Goal: Task Accomplishment & Management: Manage account settings

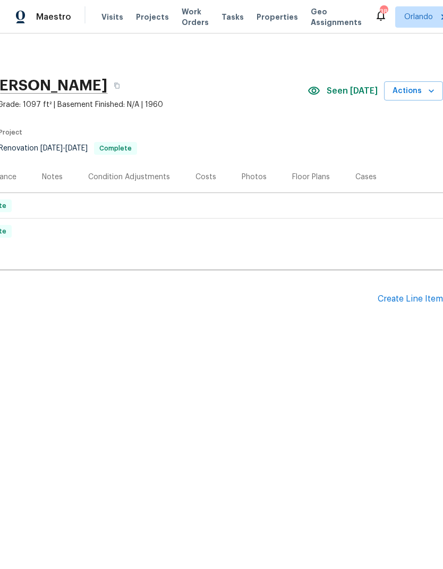
scroll to position [0, 157]
click at [424, 93] on span "Actions" at bounding box center [414, 91] width 42 height 13
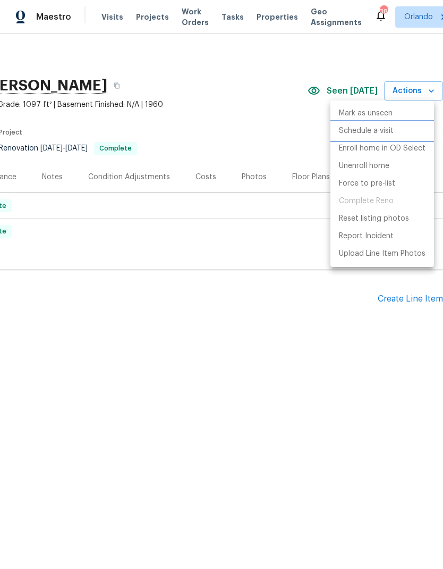
click at [379, 132] on p "Schedule a visit" at bounding box center [366, 130] width 55 height 11
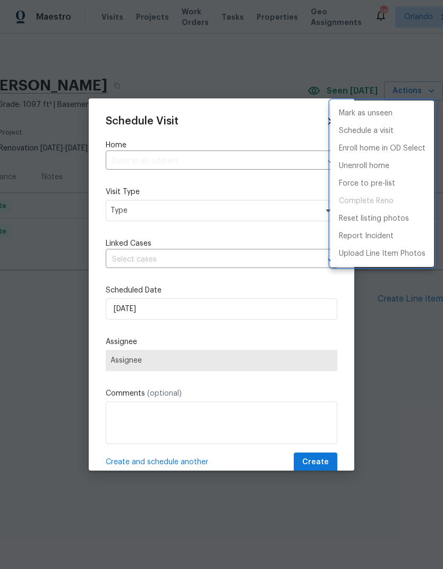
type input "[STREET_ADDRESS][PERSON_NAME]"
click at [265, 211] on div at bounding box center [221, 284] width 443 height 569
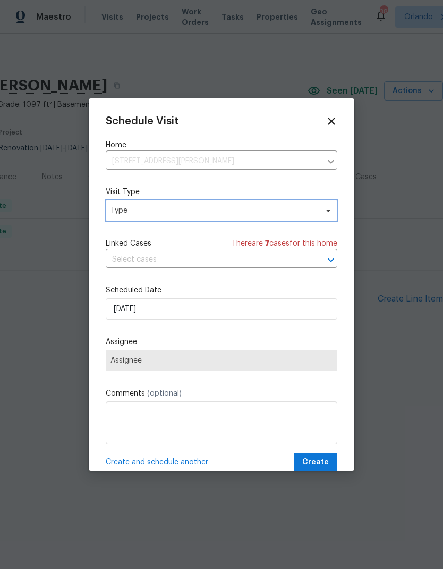
click at [280, 212] on span "Type" at bounding box center [214, 210] width 207 height 11
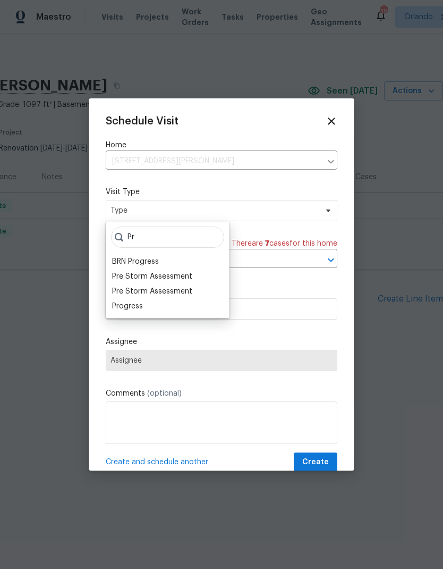
type input "Pr"
click at [128, 306] on div "Progress" at bounding box center [127, 306] width 31 height 11
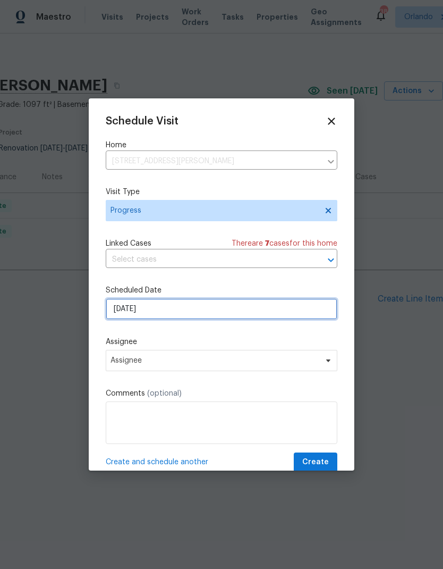
click at [236, 306] on input "9/2/2025" at bounding box center [222, 308] width 232 height 21
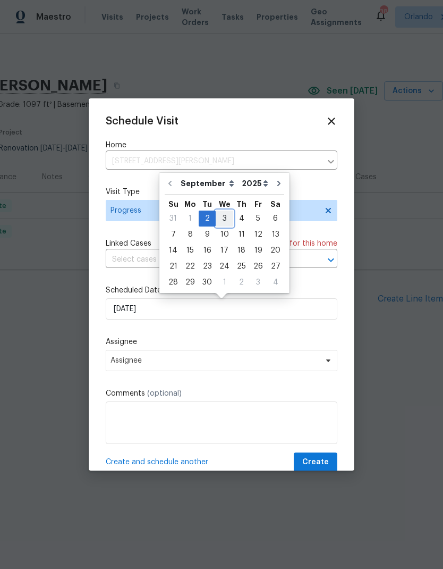
click at [223, 216] on div "3" at bounding box center [225, 218] width 18 height 15
type input "9/3/2025"
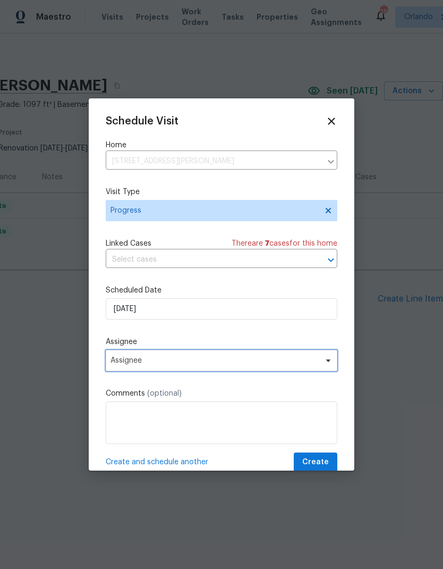
click at [247, 361] on span "Assignee" at bounding box center [215, 360] width 208 height 9
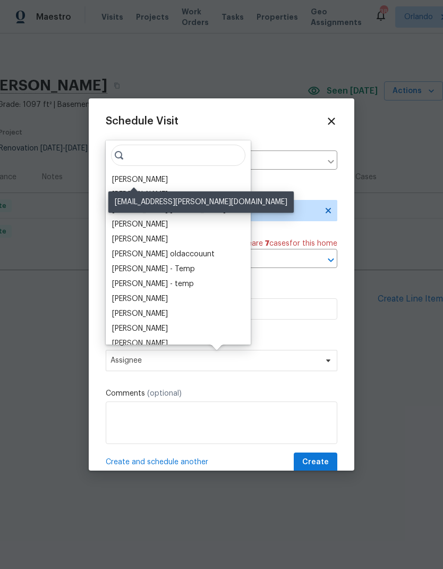
click at [144, 177] on div "[PERSON_NAME]" at bounding box center [140, 179] width 56 height 11
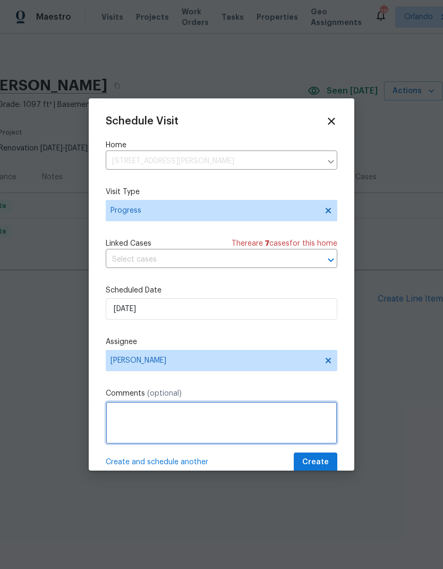
click at [252, 417] on textarea at bounding box center [222, 422] width 232 height 43
type textarea "Feedback follow up"
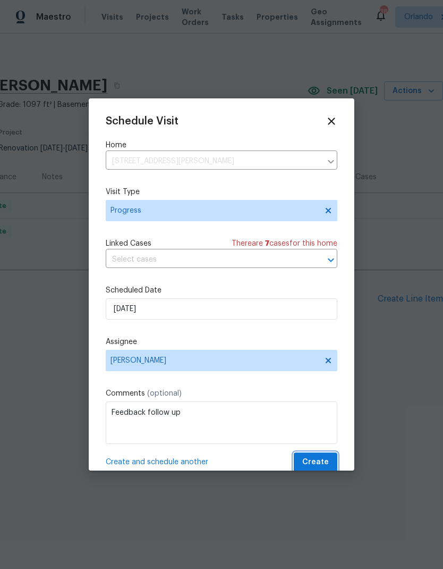
click at [334, 457] on button "Create" at bounding box center [316, 462] width 44 height 20
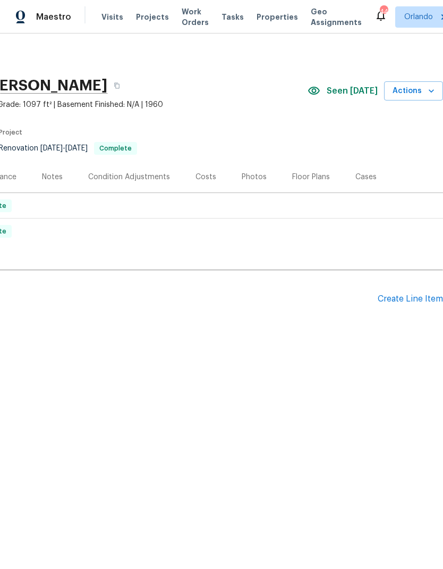
scroll to position [0, 157]
click at [420, 294] on div "Create Line Item" at bounding box center [410, 299] width 65 height 10
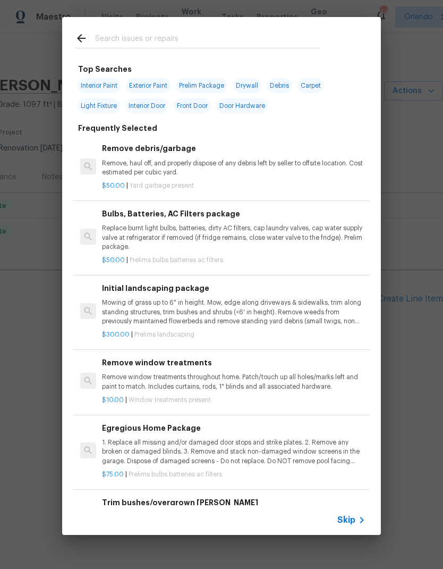
click at [195, 26] on div at bounding box center [197, 38] width 271 height 42
click at [166, 44] on input "text" at bounding box center [207, 40] width 225 height 16
type input "Hva"
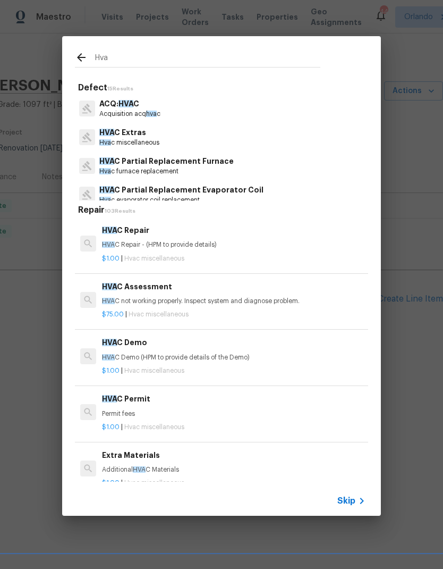
click at [178, 296] on div "HVA C Assessment HVA C not working properly. Inspect system and diagnose proble…" at bounding box center [234, 294] width 264 height 26
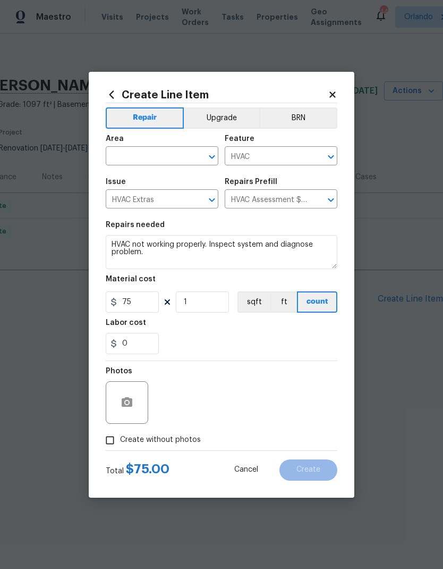
click at [175, 154] on input "text" at bounding box center [147, 157] width 83 height 16
click at [143, 181] on li "HVAC" at bounding box center [162, 181] width 113 height 18
type input "HVAC"
click at [261, 339] on div "0" at bounding box center [222, 343] width 232 height 21
click at [184, 443] on span "Create without photos" at bounding box center [160, 439] width 81 height 11
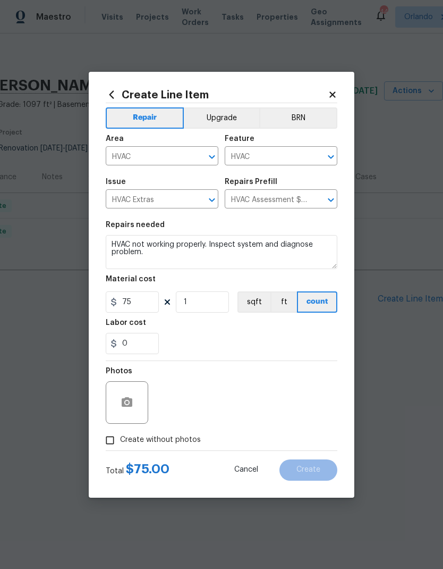
click at [120, 443] on input "Create without photos" at bounding box center [110, 440] width 20 height 20
checkbox input "true"
click at [238, 400] on textarea at bounding box center [247, 402] width 181 height 43
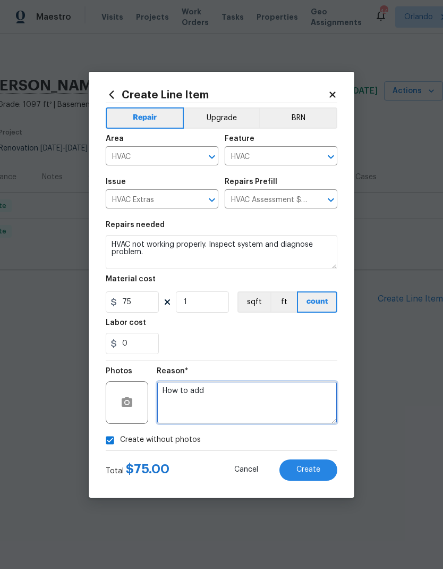
click at [182, 383] on textarea "How to add" at bounding box center [247, 402] width 181 height 43
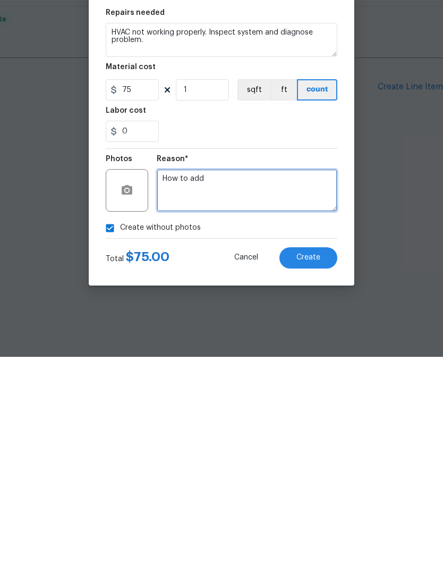
click at [169, 381] on textarea "How to add" at bounding box center [247, 402] width 181 height 43
click at [177, 381] on textarea "How to add" at bounding box center [247, 402] width 181 height 43
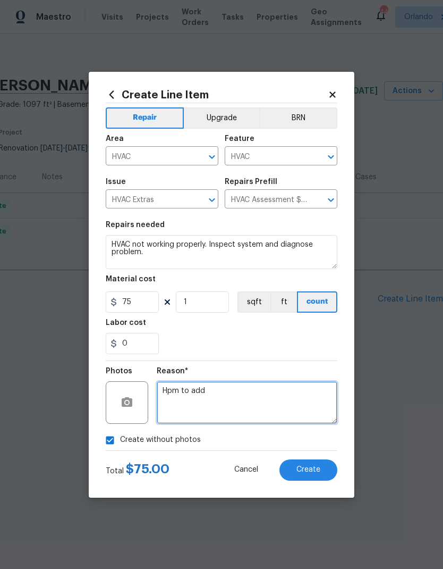
type textarea "Hpm to add"
click at [319, 468] on span "Create" at bounding box center [309, 470] width 24 height 8
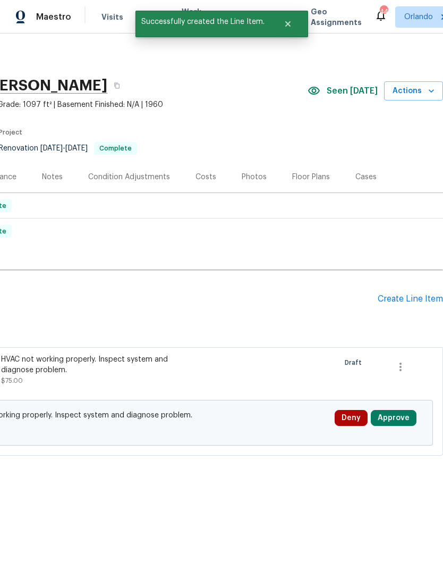
click at [404, 419] on button "Approve" at bounding box center [394, 418] width 46 height 16
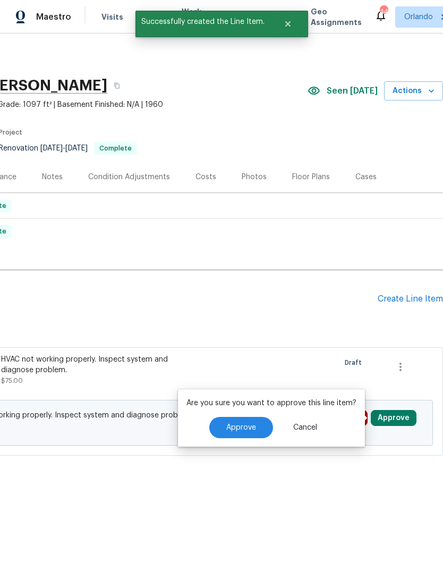
click at [243, 422] on button "Approve" at bounding box center [241, 427] width 64 height 21
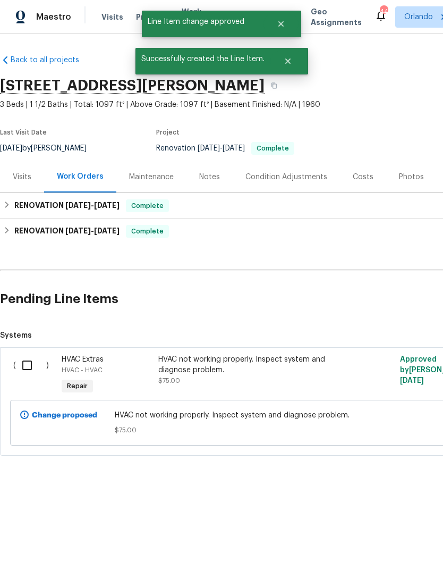
scroll to position [0, 0]
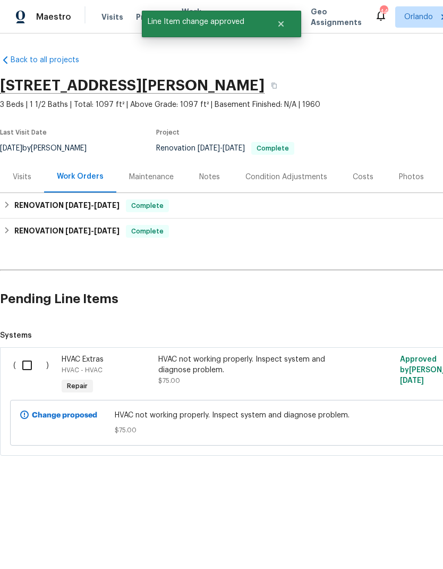
click at [28, 365] on input "checkbox" at bounding box center [31, 365] width 30 height 22
checkbox input "true"
click at [395, 539] on span "Create Work Order" at bounding box center [382, 542] width 71 height 13
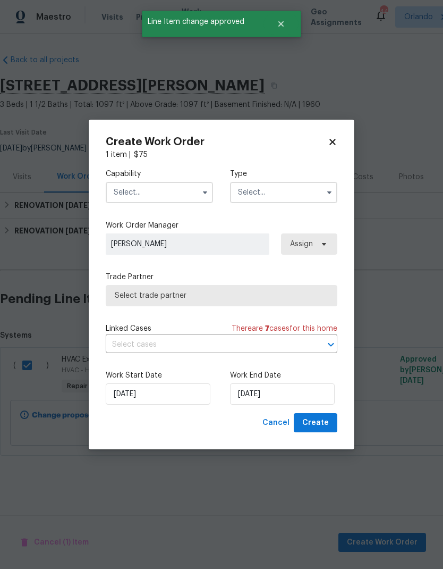
click at [174, 189] on input "text" at bounding box center [159, 192] width 107 height 21
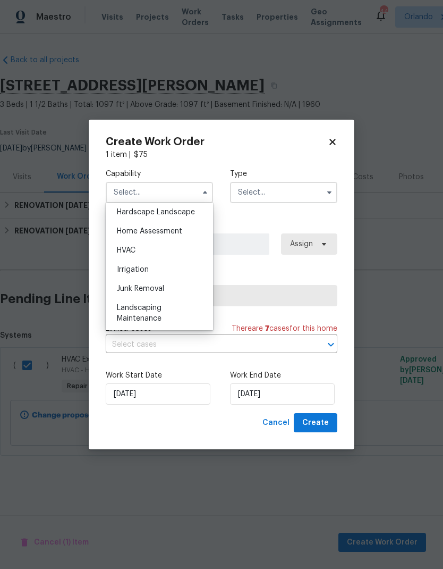
scroll to position [604, 0]
click at [162, 252] on div "HVAC" at bounding box center [159, 252] width 102 height 19
type input "HVAC"
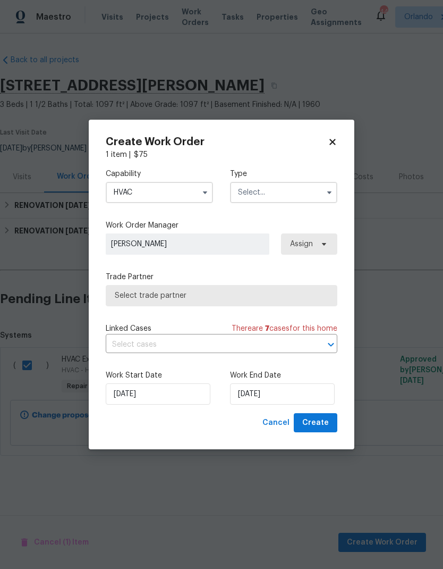
click at [319, 188] on input "text" at bounding box center [283, 192] width 107 height 21
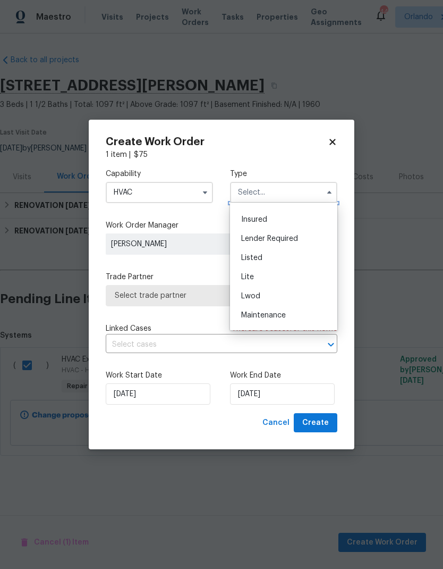
scroll to position [72, 0]
click at [291, 258] on div "Listed" at bounding box center [284, 257] width 102 height 19
type input "Listed"
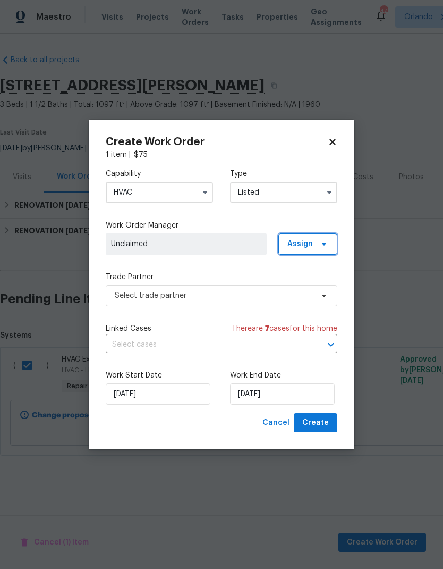
click at [319, 240] on span at bounding box center [323, 244] width 12 height 9
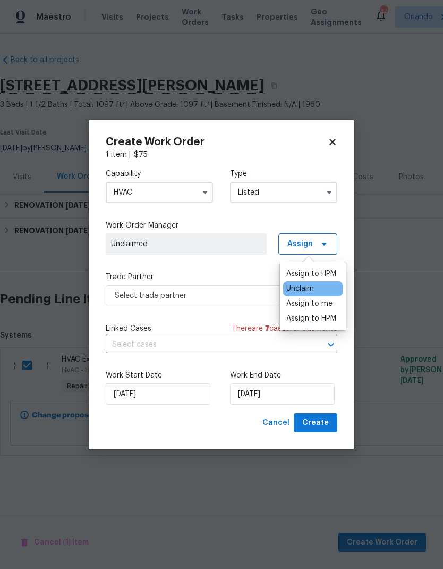
click at [331, 306] on div "Assign to me" at bounding box center [309, 303] width 46 height 11
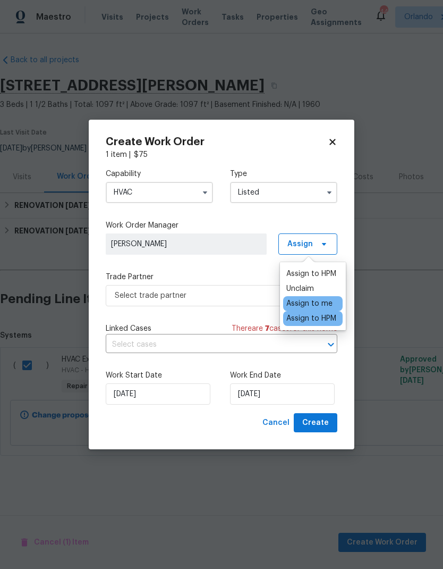
click at [244, 263] on div "Capability HVAC Type Listed Work Order Manager Austin Jones Assign Trade Partne…" at bounding box center [222, 286] width 232 height 253
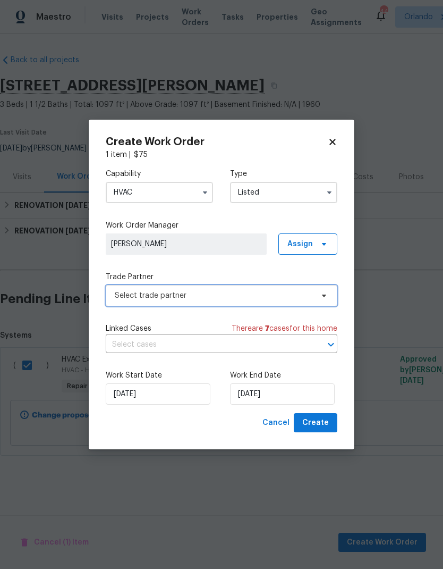
click at [298, 293] on span "Select trade partner" at bounding box center [214, 295] width 198 height 11
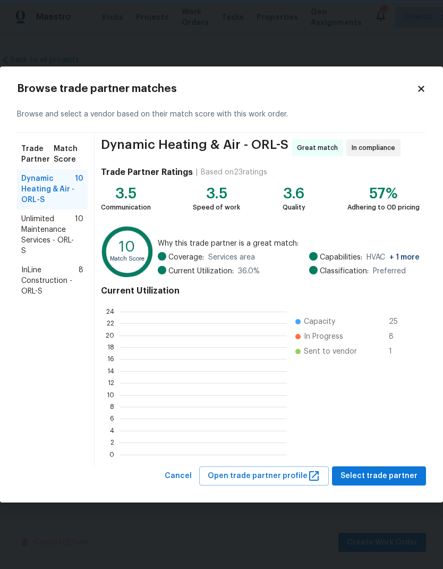
scroll to position [1, 1]
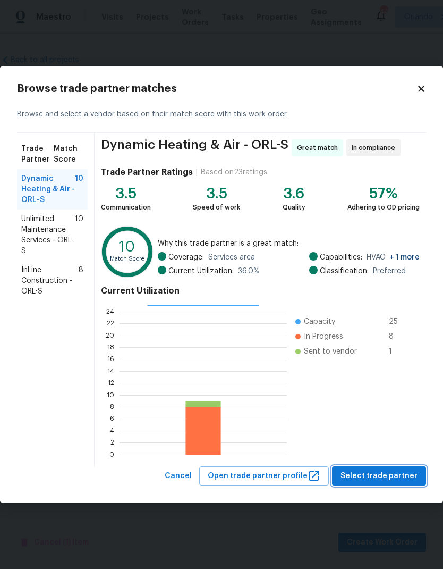
click at [406, 475] on span "Select trade partner" at bounding box center [379, 475] width 77 height 13
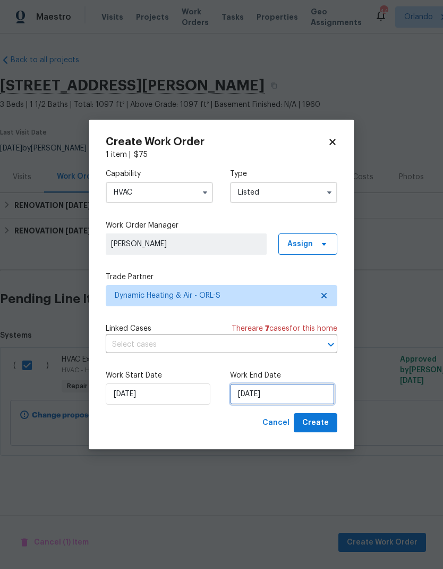
click at [299, 392] on input "[DATE]" at bounding box center [282, 393] width 105 height 21
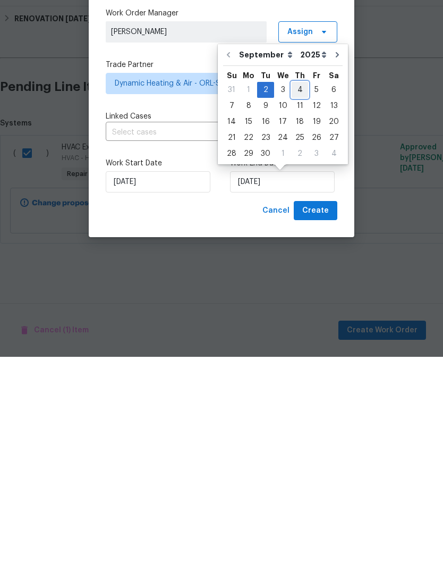
click at [296, 294] on div "4" at bounding box center [300, 301] width 16 height 15
type input "9/4/2025"
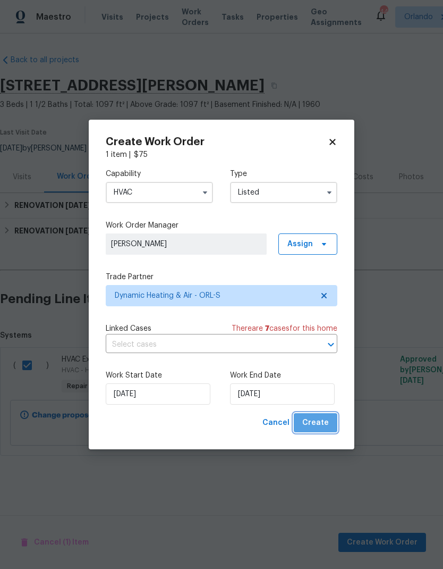
click at [328, 420] on span "Create" at bounding box center [315, 422] width 27 height 13
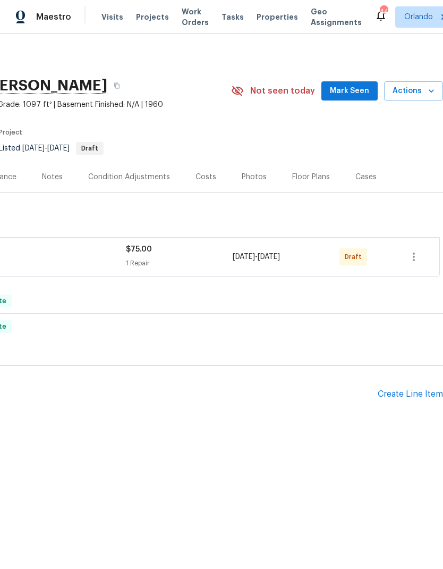
scroll to position [0, 157]
click at [415, 258] on icon "button" at bounding box center [414, 256] width 13 height 13
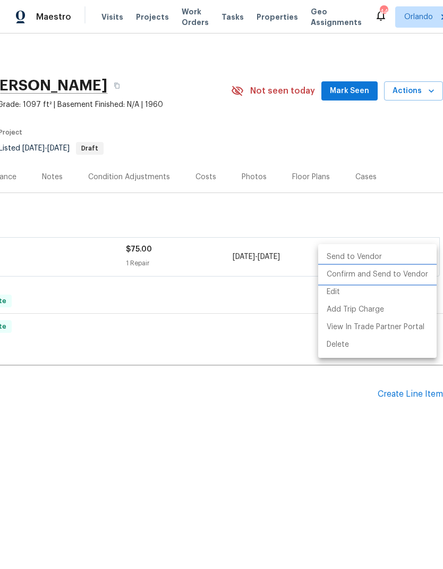
click at [415, 276] on li "Confirm and Send to Vendor" at bounding box center [377, 275] width 119 height 18
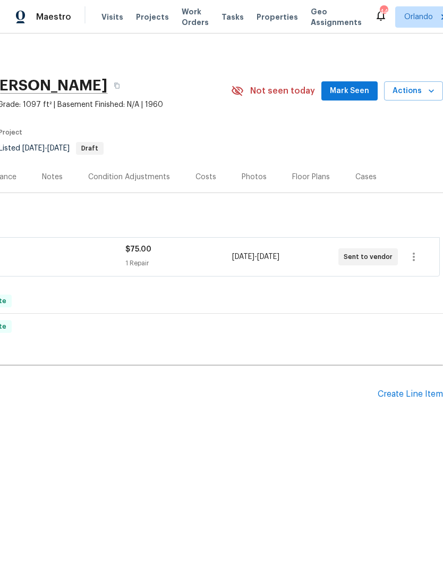
scroll to position [0, 157]
click at [355, 85] on span "Mark Seen" at bounding box center [349, 91] width 39 height 13
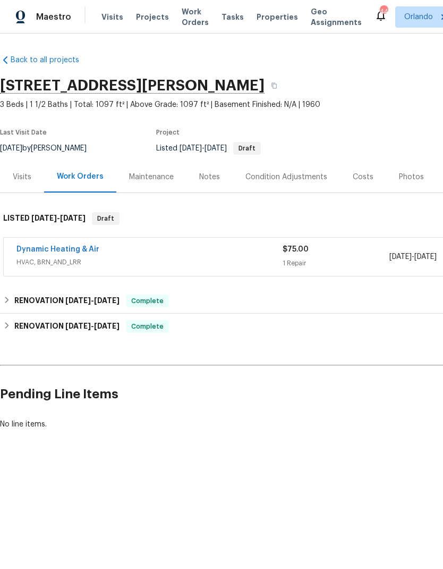
scroll to position [0, 0]
click at [114, 302] on span "8/28/25" at bounding box center [107, 300] width 26 height 7
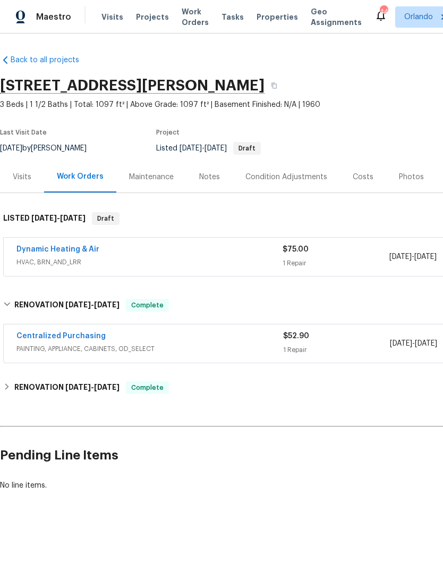
click at [89, 337] on link "Centralized Purchasing" at bounding box center [60, 335] width 89 height 7
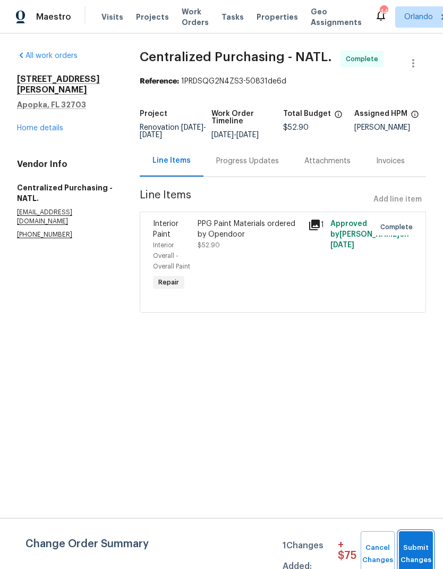
click at [423, 547] on span "Submit Changes" at bounding box center [415, 554] width 23 height 24
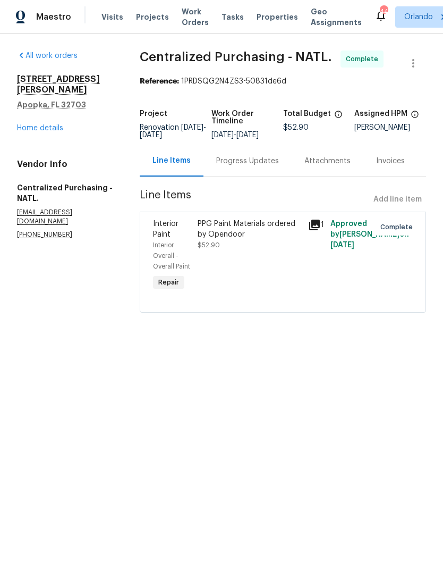
click at [43, 124] on link "Home details" at bounding box center [40, 127] width 46 height 7
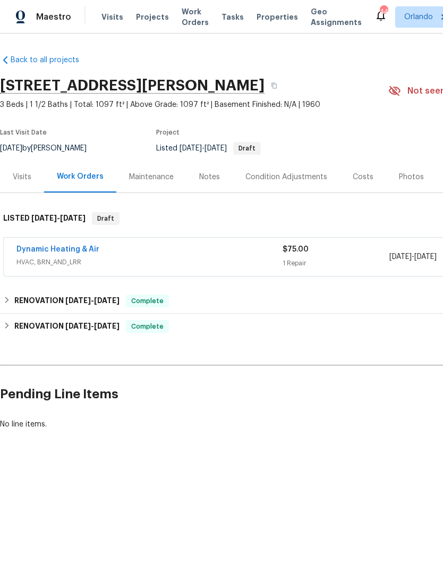
click at [77, 252] on link "Dynamic Heating & Air" at bounding box center [57, 249] width 83 height 7
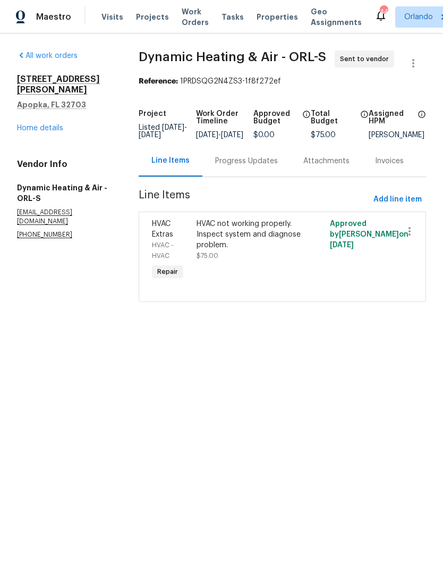
click at [52, 124] on link "Home details" at bounding box center [40, 127] width 46 height 7
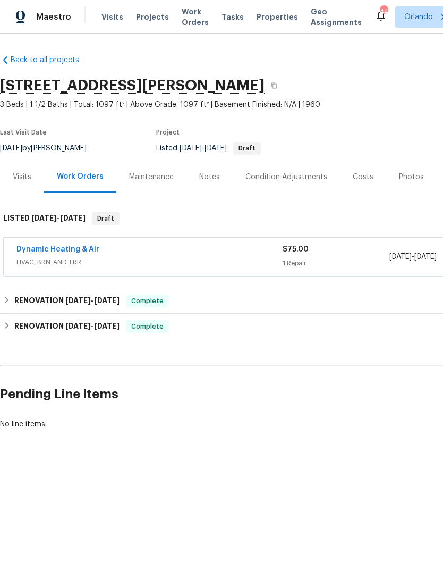
click at [190, 254] on div "Dynamic Heating & Air" at bounding box center [149, 250] width 266 height 13
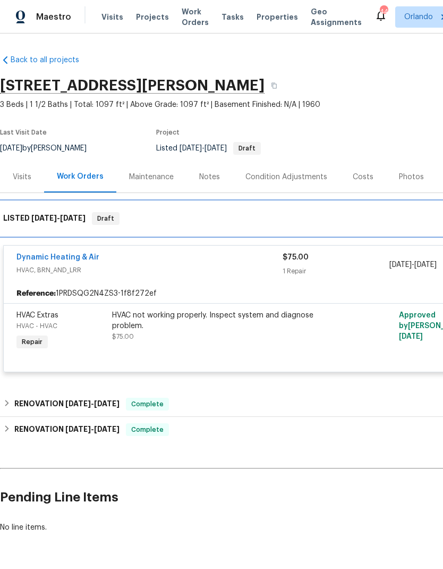
click at [61, 219] on span "9/4/25" at bounding box center [73, 217] width 26 height 7
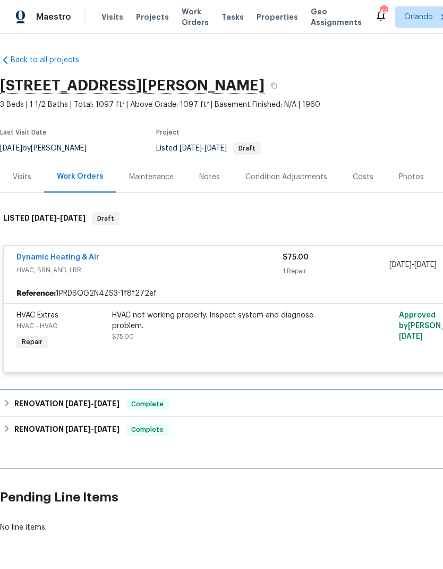
click at [109, 398] on h6 "RENOVATION 8/28/25 - 8/28/25" at bounding box center [66, 404] width 105 height 13
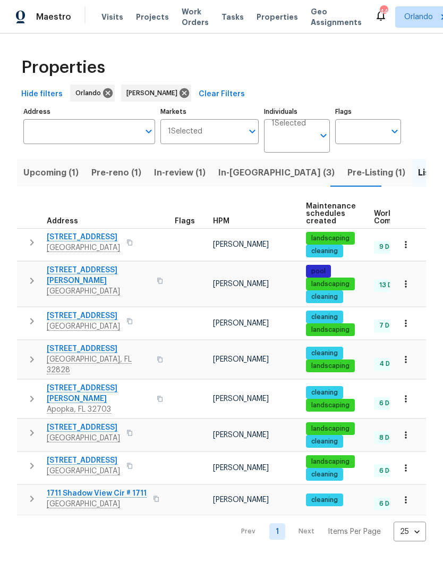
click at [123, 176] on span "Pre-reno (1)" at bounding box center [116, 172] width 50 height 15
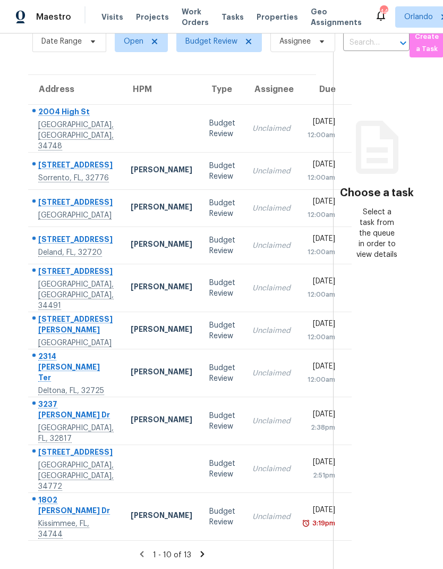
scroll to position [43, 0]
click at [201, 552] on icon at bounding box center [203, 554] width 4 height 6
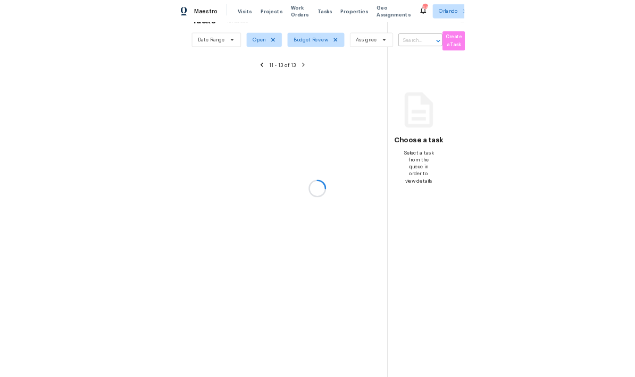
scroll to position [33, 6]
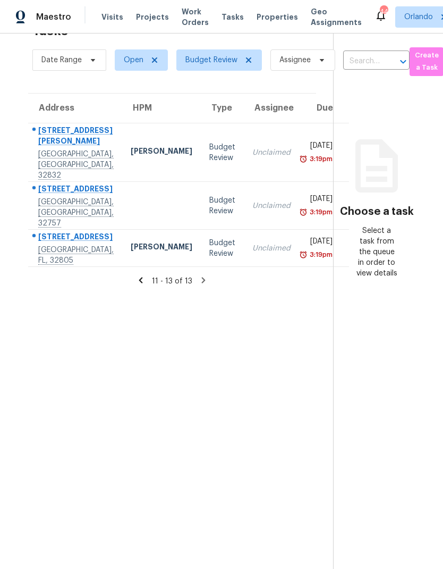
click at [131, 146] on div "[PERSON_NAME]" at bounding box center [162, 152] width 62 height 13
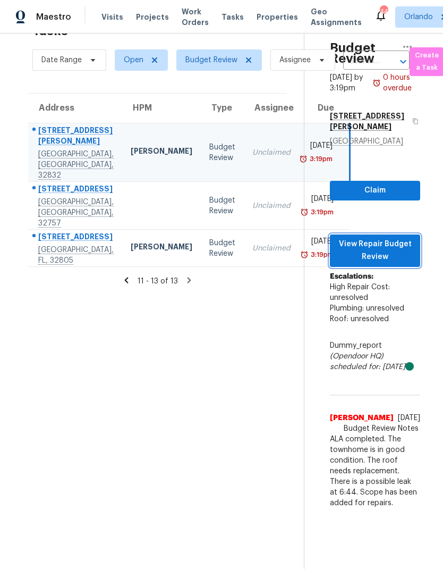
click at [403, 238] on span "View Repair Budget Review" at bounding box center [375, 251] width 73 height 26
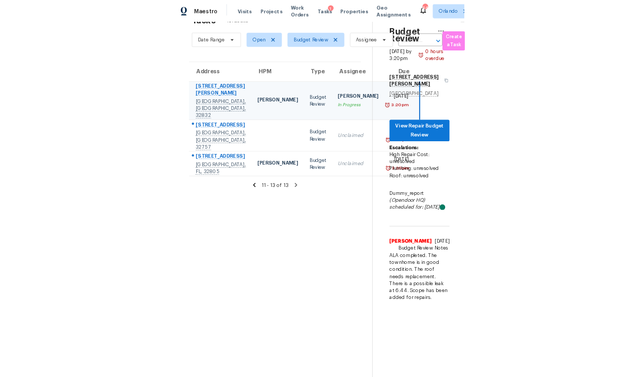
scroll to position [33, 0]
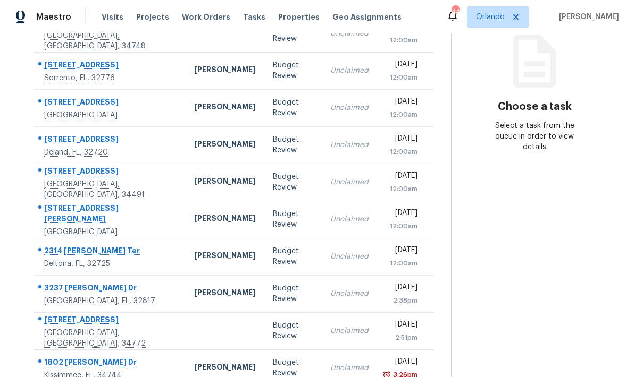
scroll to position [134, 0]
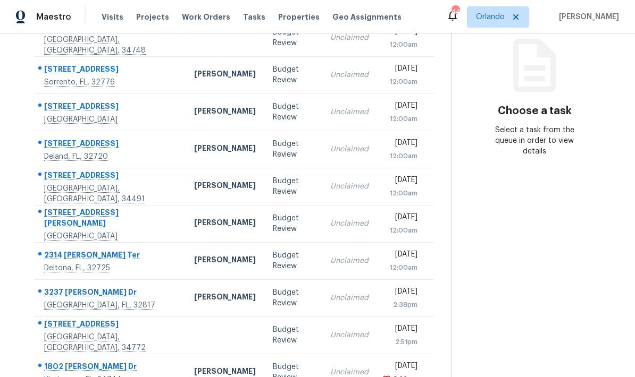
click at [209, 366] on div "[PERSON_NAME]" at bounding box center [225, 372] width 62 height 13
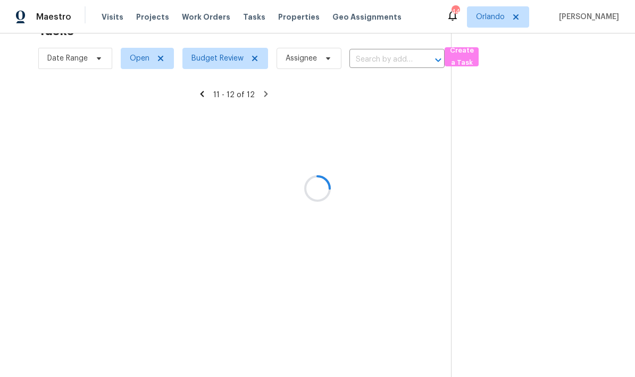
scroll to position [33, 0]
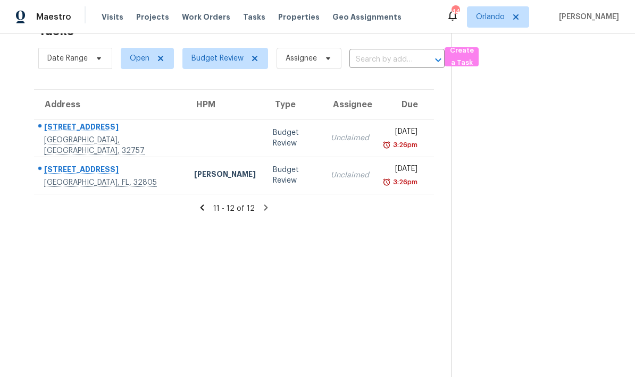
click at [194, 169] on div "Caleb Hurst" at bounding box center [225, 175] width 62 height 13
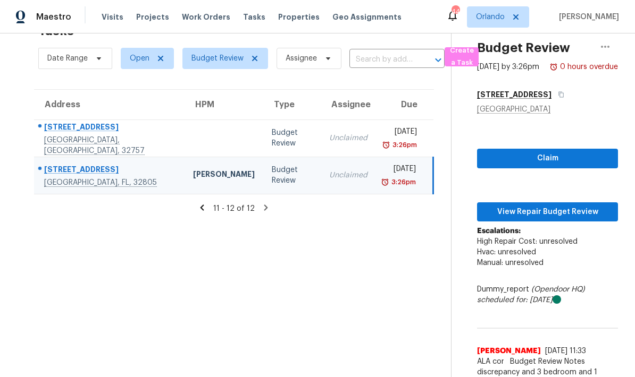
click at [320, 120] on td "Unclaimed" at bounding box center [347, 138] width 55 height 37
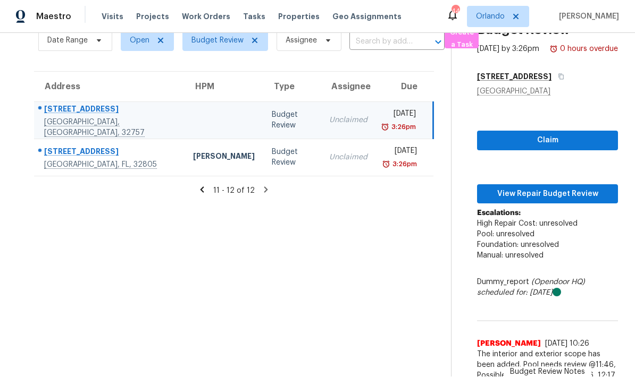
scroll to position [50, 0]
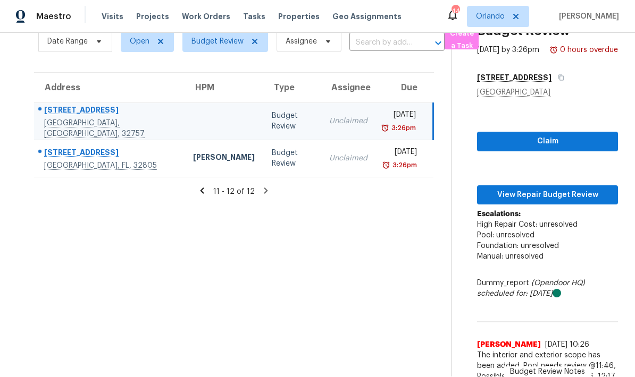
click at [272, 148] on div "Budget Review" at bounding box center [292, 158] width 40 height 21
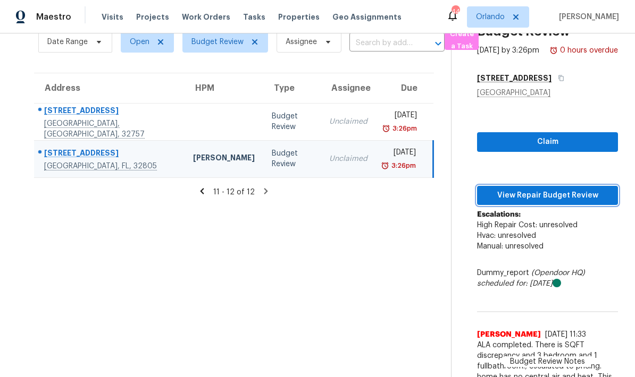
click at [588, 189] on span "View Repair Budget Review" at bounding box center [547, 195] width 124 height 13
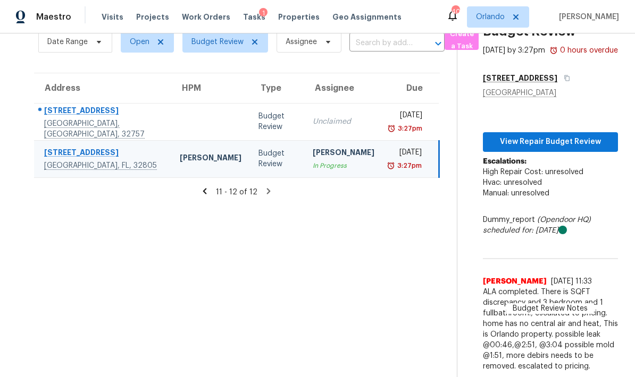
scroll to position [33, 0]
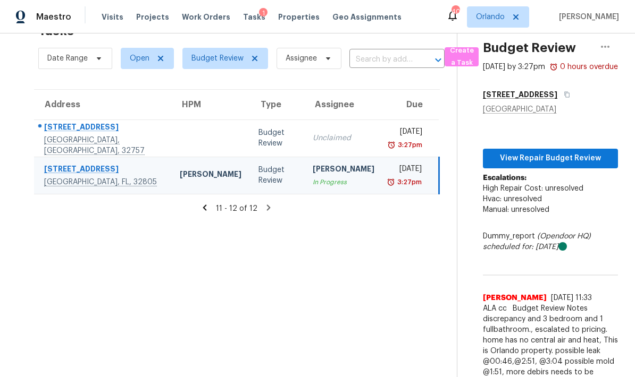
click at [258, 128] on div "Budget Review" at bounding box center [276, 138] width 37 height 21
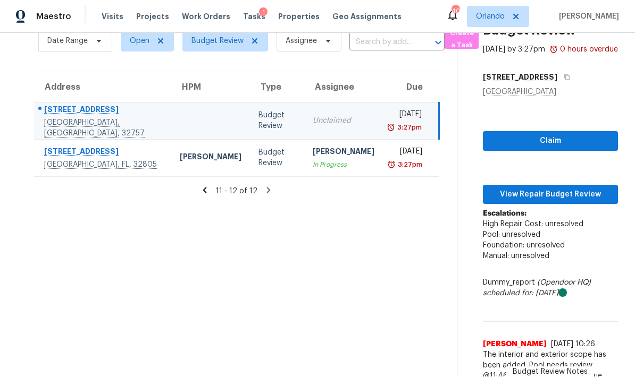
scroll to position [50, 0]
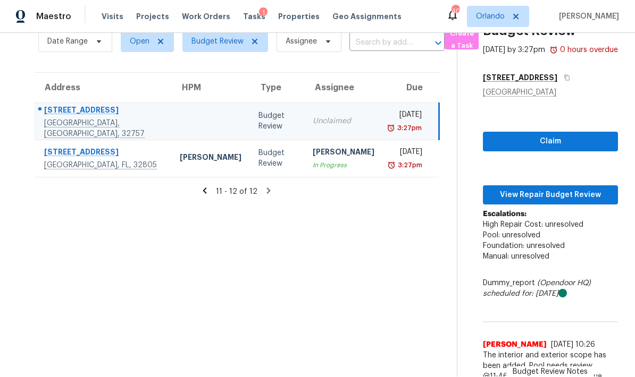
click at [202, 186] on icon at bounding box center [205, 191] width 10 height 10
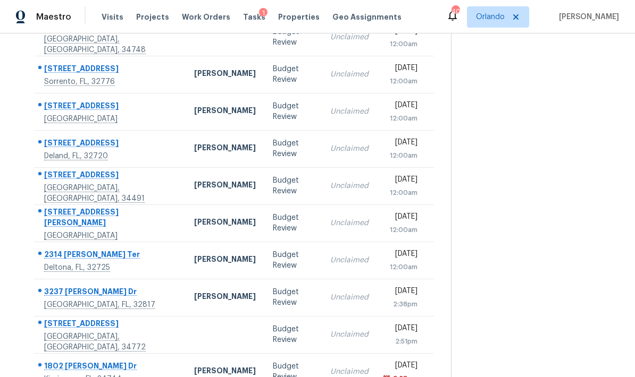
scroll to position [134, 0]
click at [190, 280] on td "[PERSON_NAME]" at bounding box center [224, 298] width 79 height 37
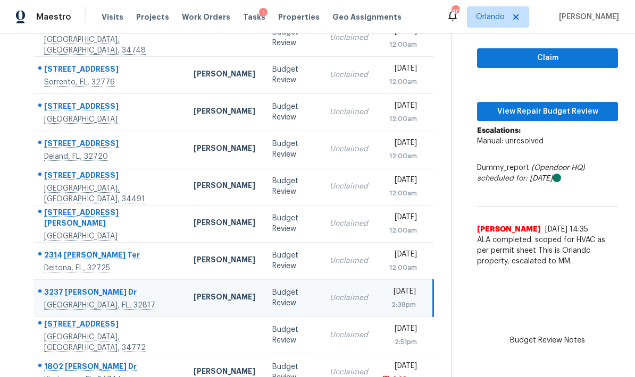
click at [200, 317] on td at bounding box center [224, 335] width 79 height 37
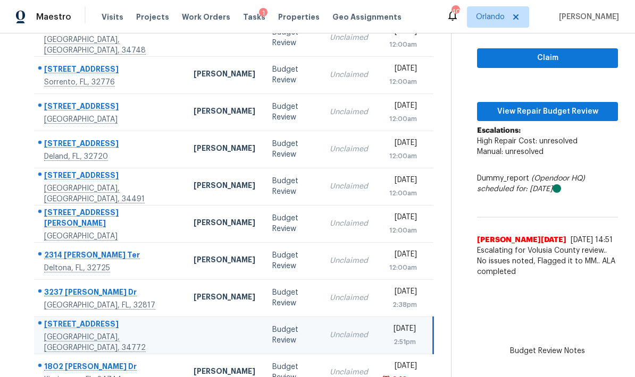
click at [264, 354] on td "Budget Review" at bounding box center [292, 372] width 57 height 37
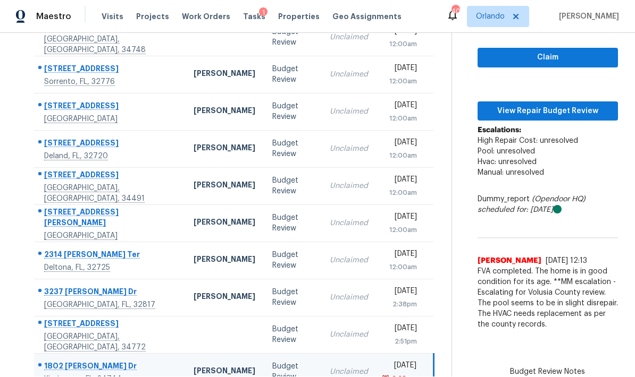
click at [212, 242] on td "[PERSON_NAME]" at bounding box center [224, 260] width 79 height 37
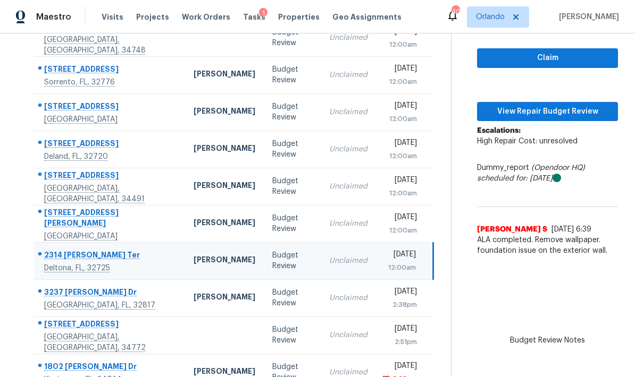
click at [272, 213] on div "Budget Review" at bounding box center [292, 223] width 40 height 21
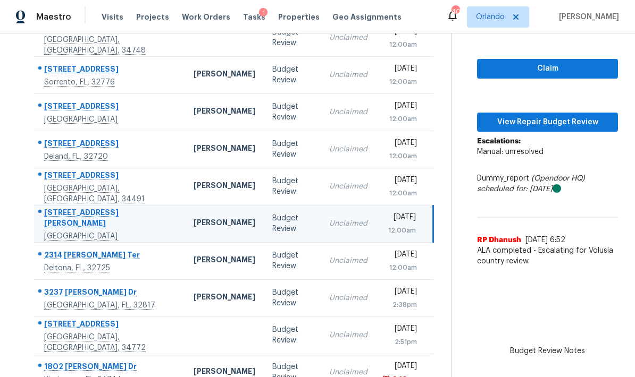
click at [264, 168] on td "Budget Review" at bounding box center [292, 186] width 57 height 37
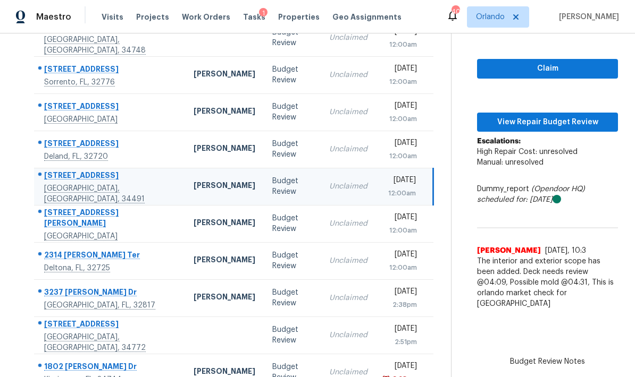
click at [272, 139] on div "Budget Review" at bounding box center [292, 149] width 40 height 21
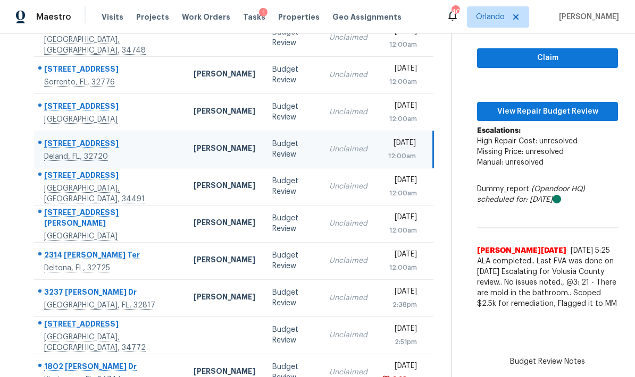
click at [284, 94] on td "Budget Review" at bounding box center [292, 112] width 57 height 37
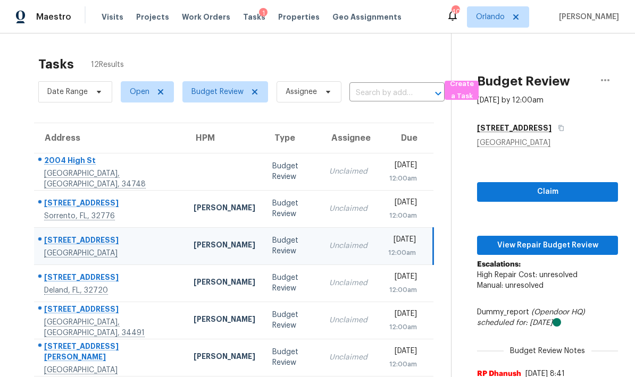
scroll to position [0, 0]
click at [272, 198] on div "Budget Review" at bounding box center [292, 208] width 40 height 21
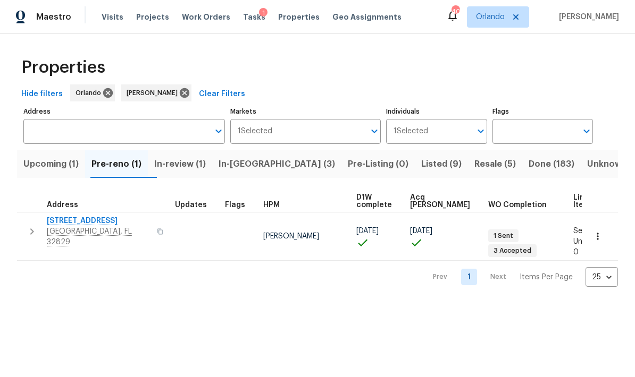
click at [206, 164] on span "In-review (1)" at bounding box center [180, 164] width 52 height 15
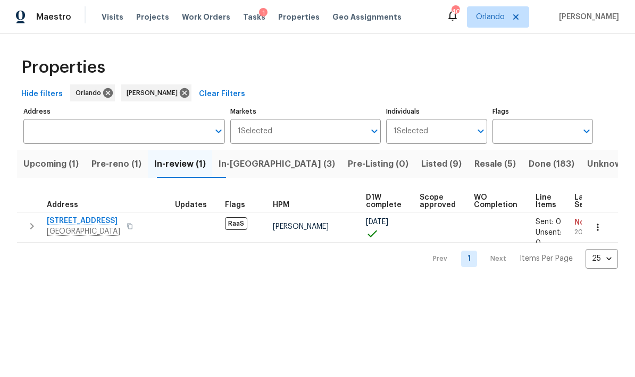
click at [270, 166] on span "In-[GEOGRAPHIC_DATA] (3)" at bounding box center [276, 164] width 116 height 15
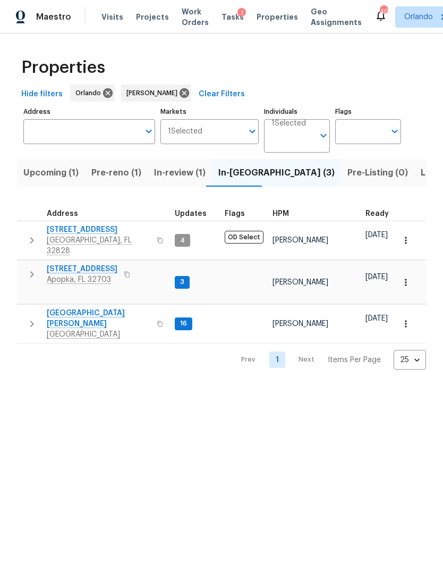
click at [421, 172] on span "Listed (9)" at bounding box center [441, 172] width 40 height 15
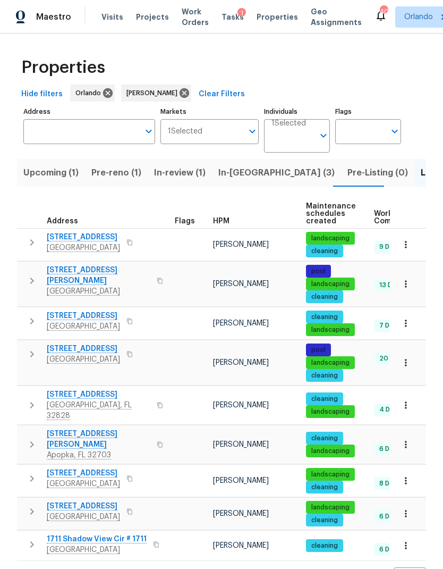
scroll to position [23, 0]
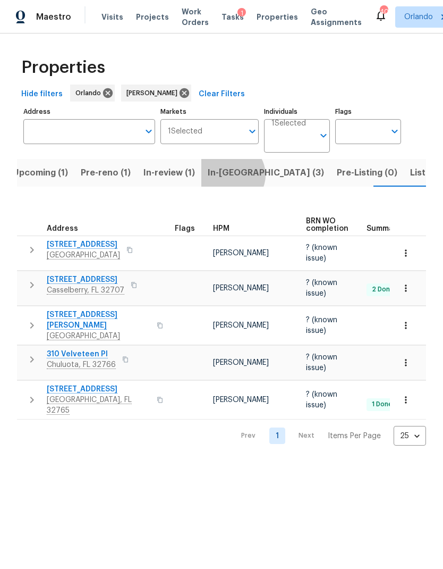
click at [225, 175] on span "In-reno (3)" at bounding box center [266, 172] width 116 height 15
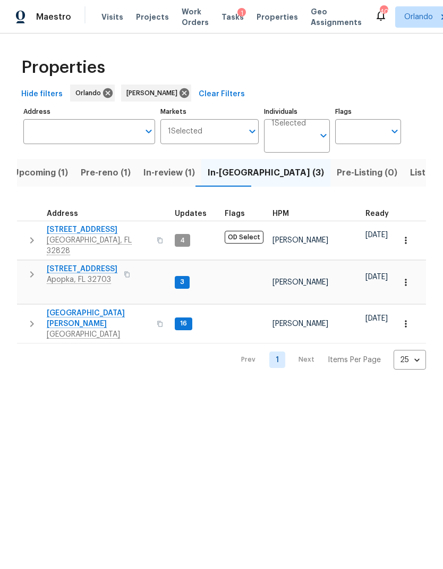
click at [183, 277] on span "3" at bounding box center [182, 281] width 13 height 9
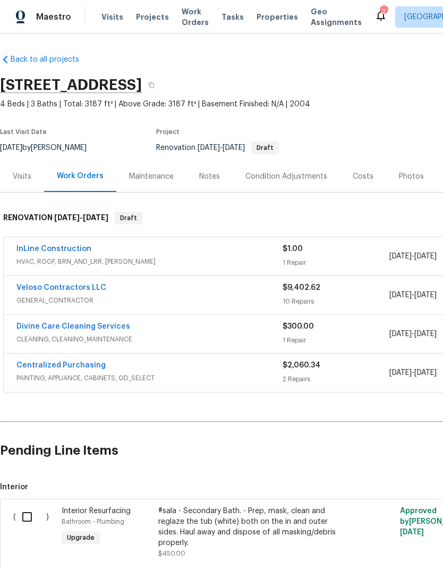
scroll to position [1, 0]
click at [82, 368] on link "Centralized Purchasing" at bounding box center [60, 364] width 89 height 7
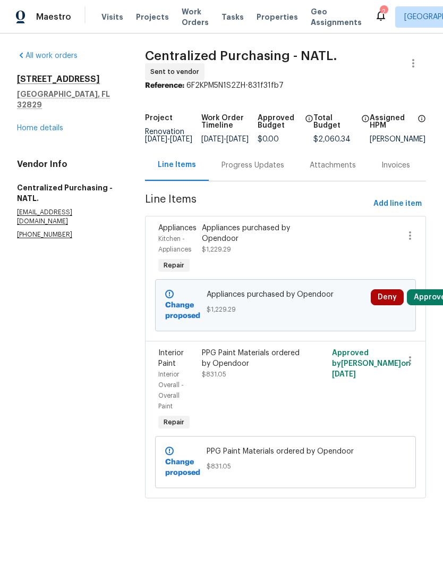
click at [438, 300] on button "Approve" at bounding box center [430, 297] width 46 height 16
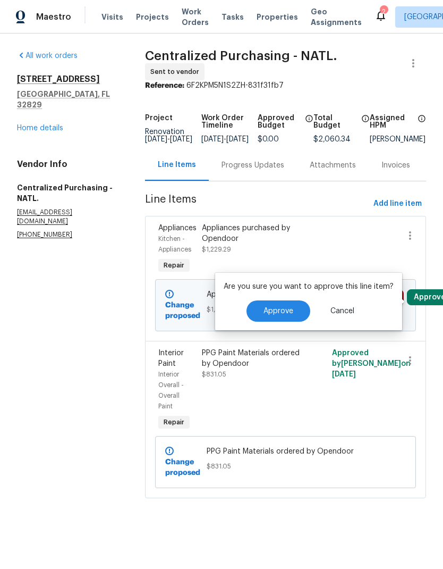
click at [274, 311] on span "Approve" at bounding box center [279, 311] width 30 height 8
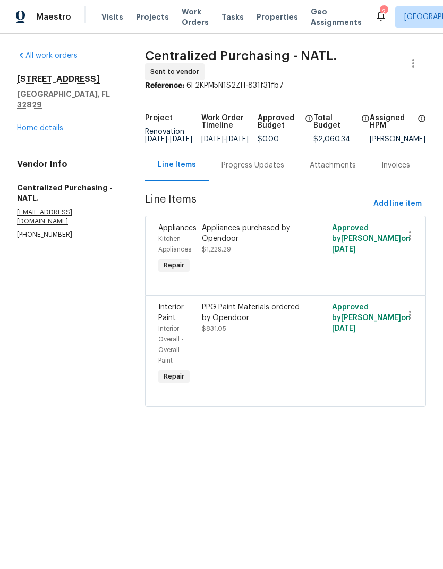
click at [48, 124] on link "Home details" at bounding box center [40, 127] width 46 height 7
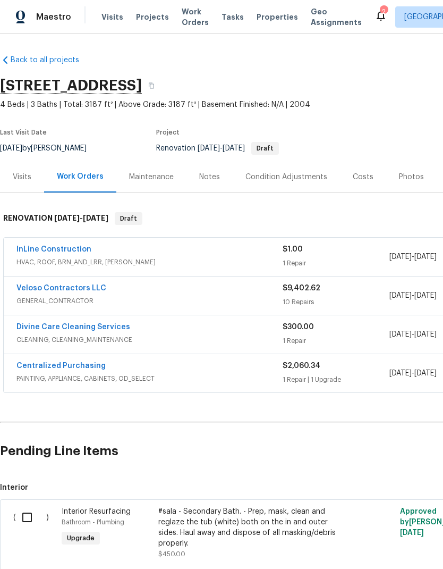
click at [60, 368] on link "Centralized Purchasing" at bounding box center [60, 365] width 89 height 7
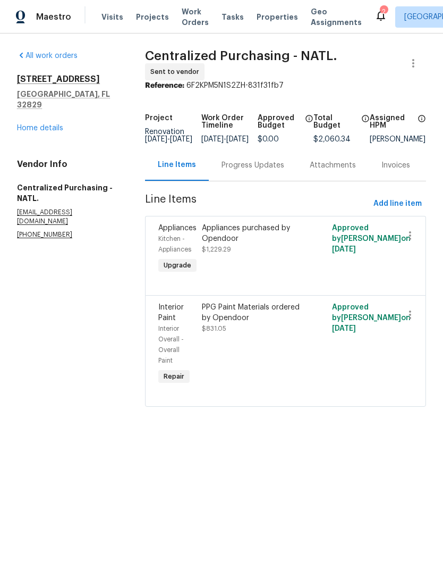
click at [42, 124] on link "Home details" at bounding box center [40, 127] width 46 height 7
